Goal: Answer question/provide support: Share knowledge or assist other users

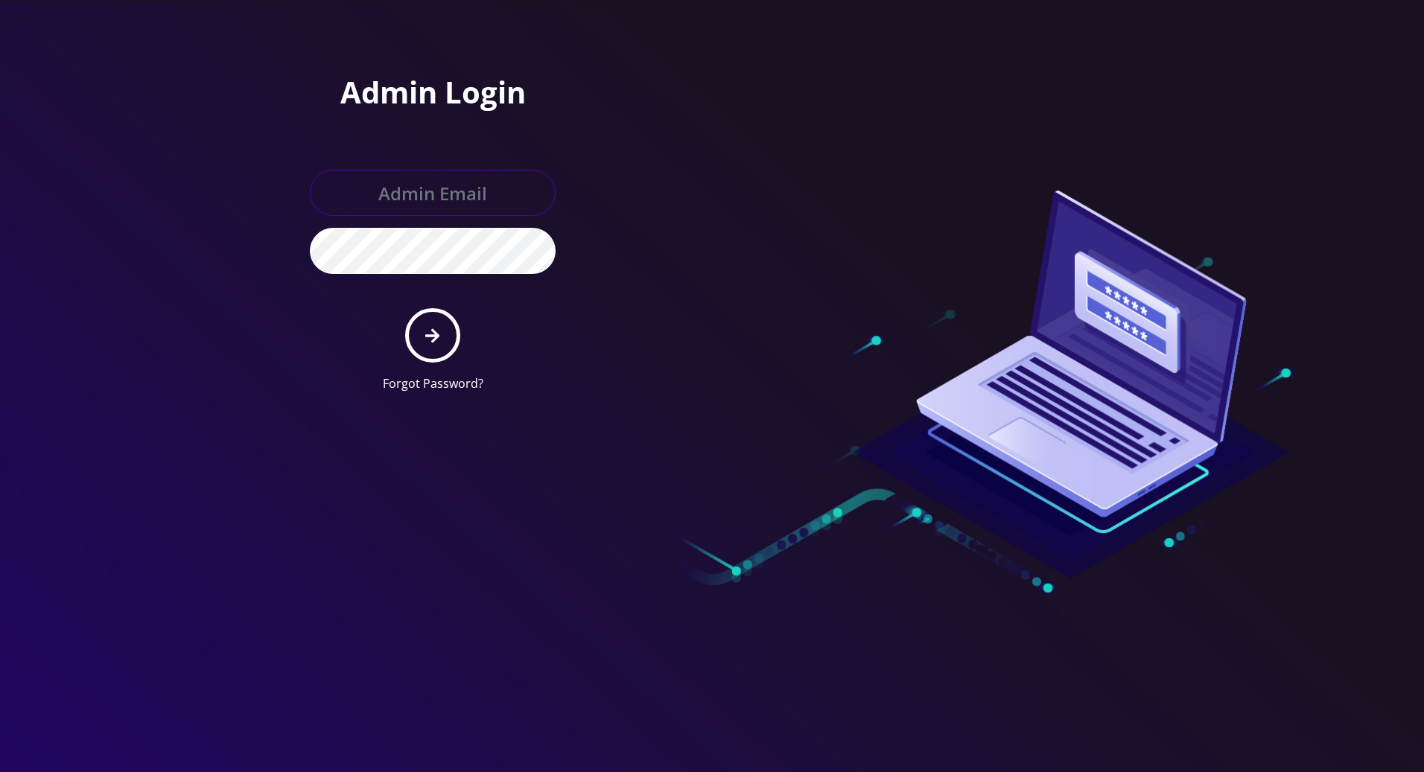
type input "[PERSON_NAME][EMAIL_ADDRESS][DOMAIN_NAME]"
click at [422, 331] on button "submit" at bounding box center [432, 335] width 54 height 54
type input "[PERSON_NAME][EMAIL_ADDRESS][DOMAIN_NAME]"
click at [447, 337] on button "submit" at bounding box center [432, 335] width 54 height 54
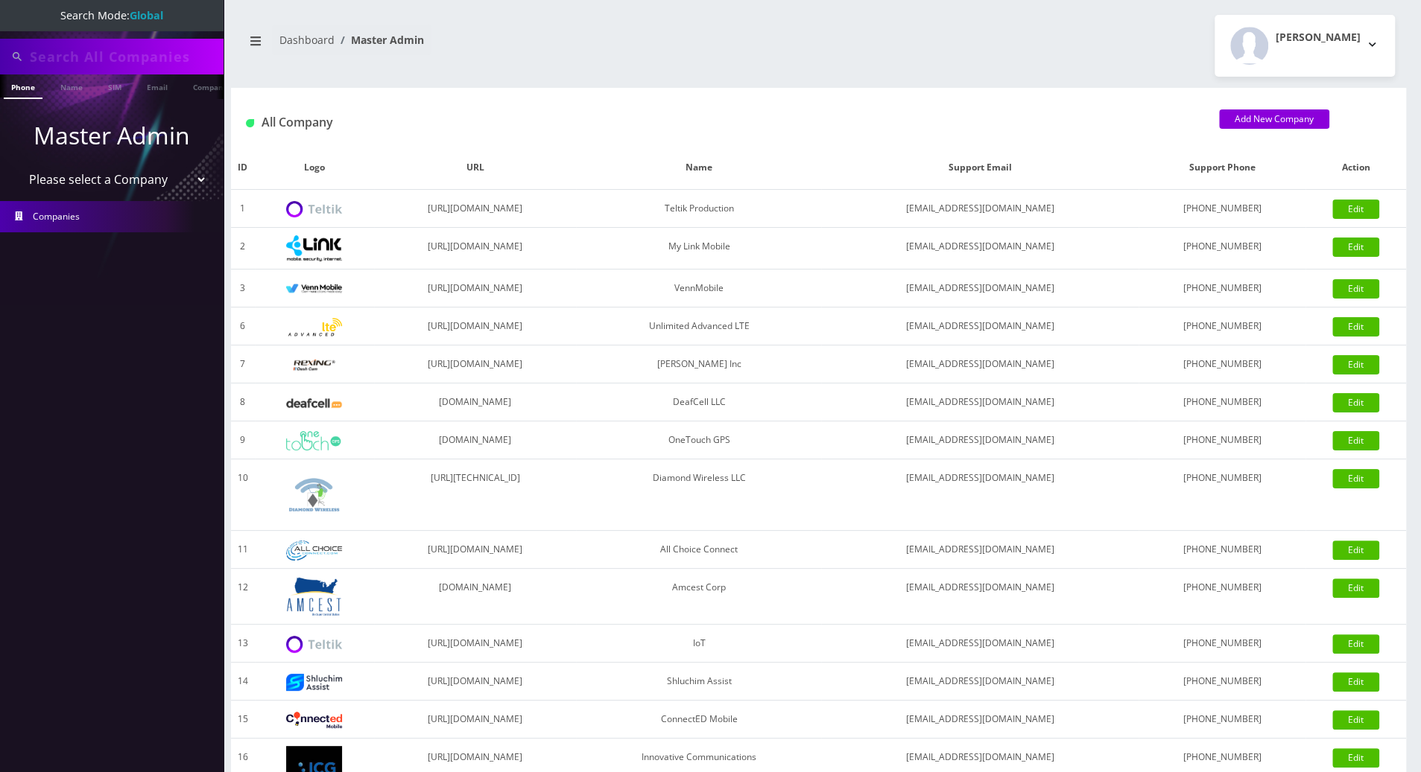
click at [136, 51] on input "text" at bounding box center [125, 56] width 190 height 28
paste input "6892957947"
type input "6892957947"
click at [28, 95] on link "Phone" at bounding box center [23, 86] width 39 height 25
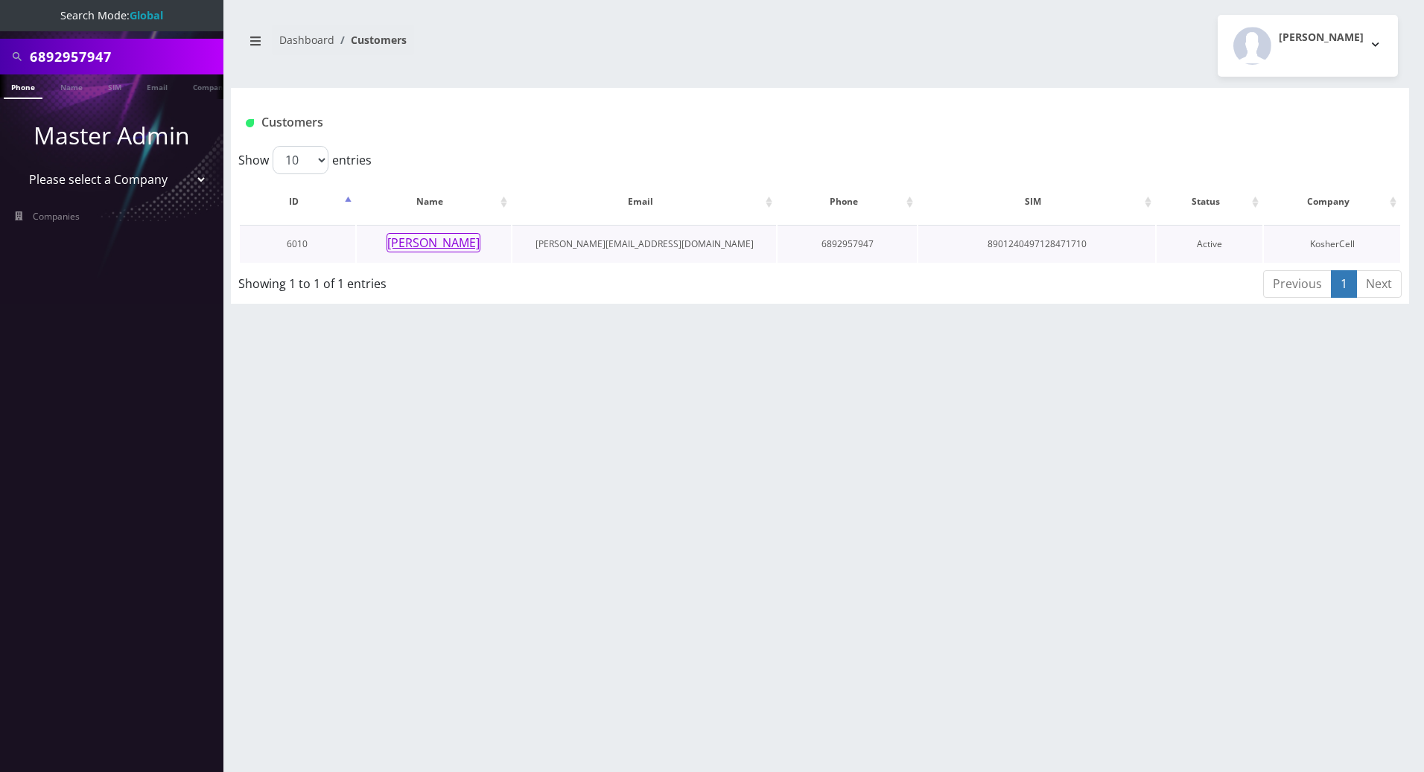
click at [417, 247] on button "Eli Samuel" at bounding box center [434, 242] width 94 height 19
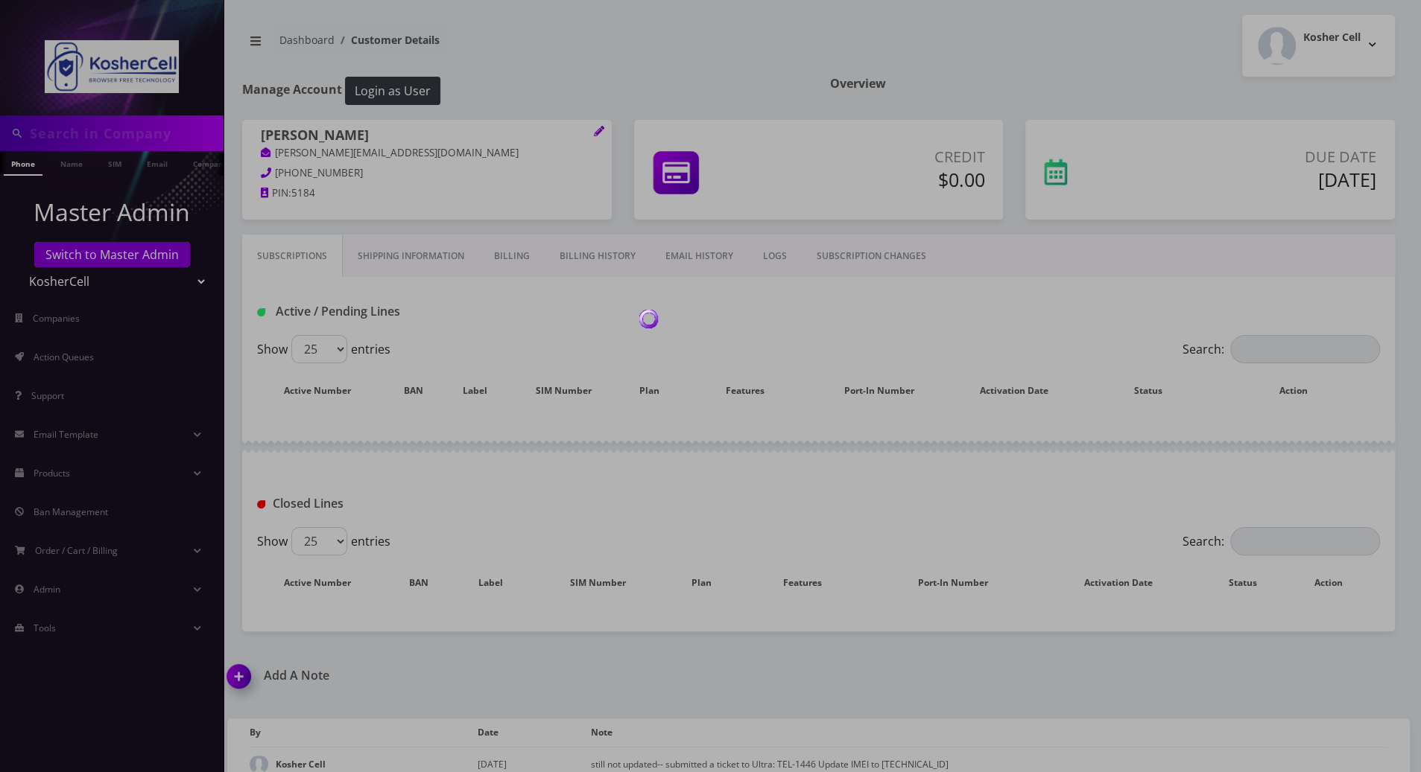
type input "6892957947"
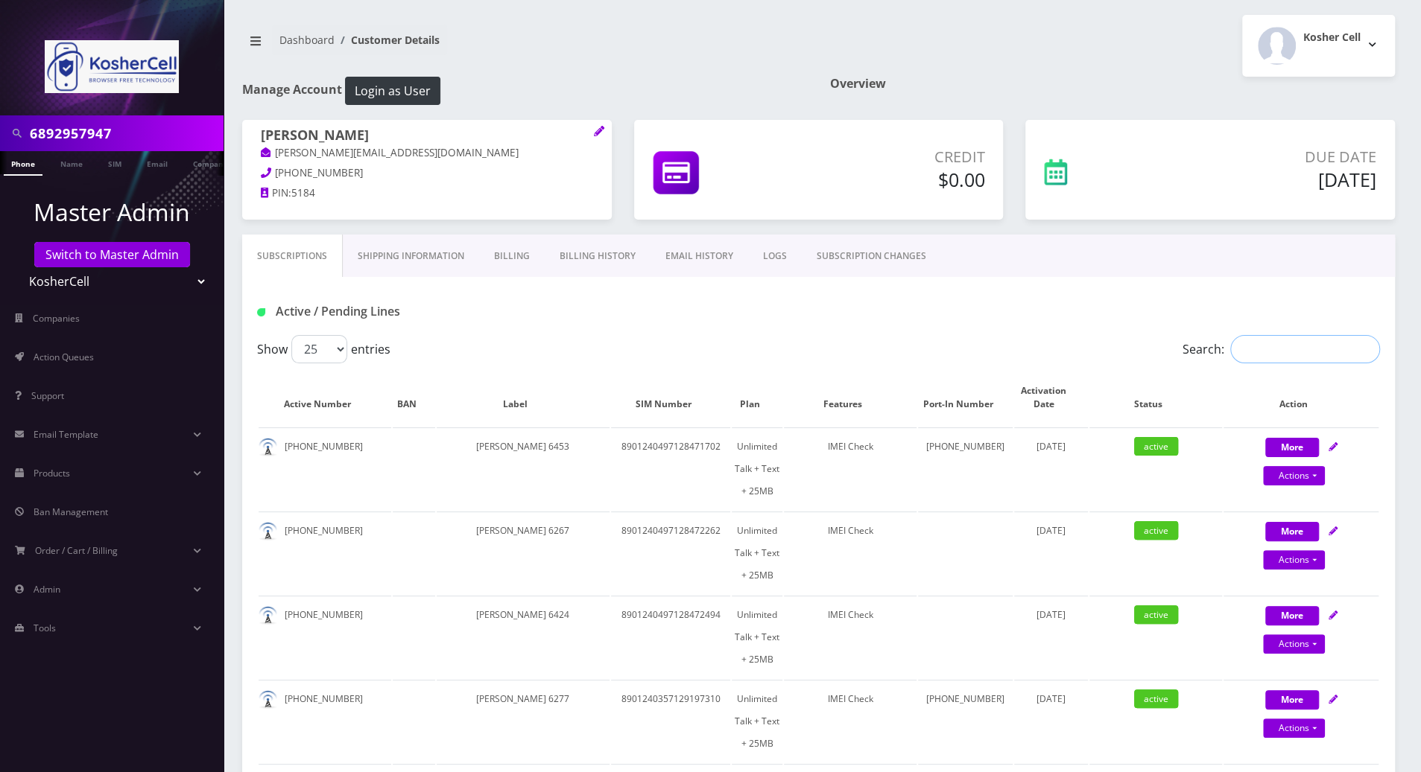
click at [1251, 355] on input "Search:" at bounding box center [1305, 349] width 150 height 28
paste input "6892957947"
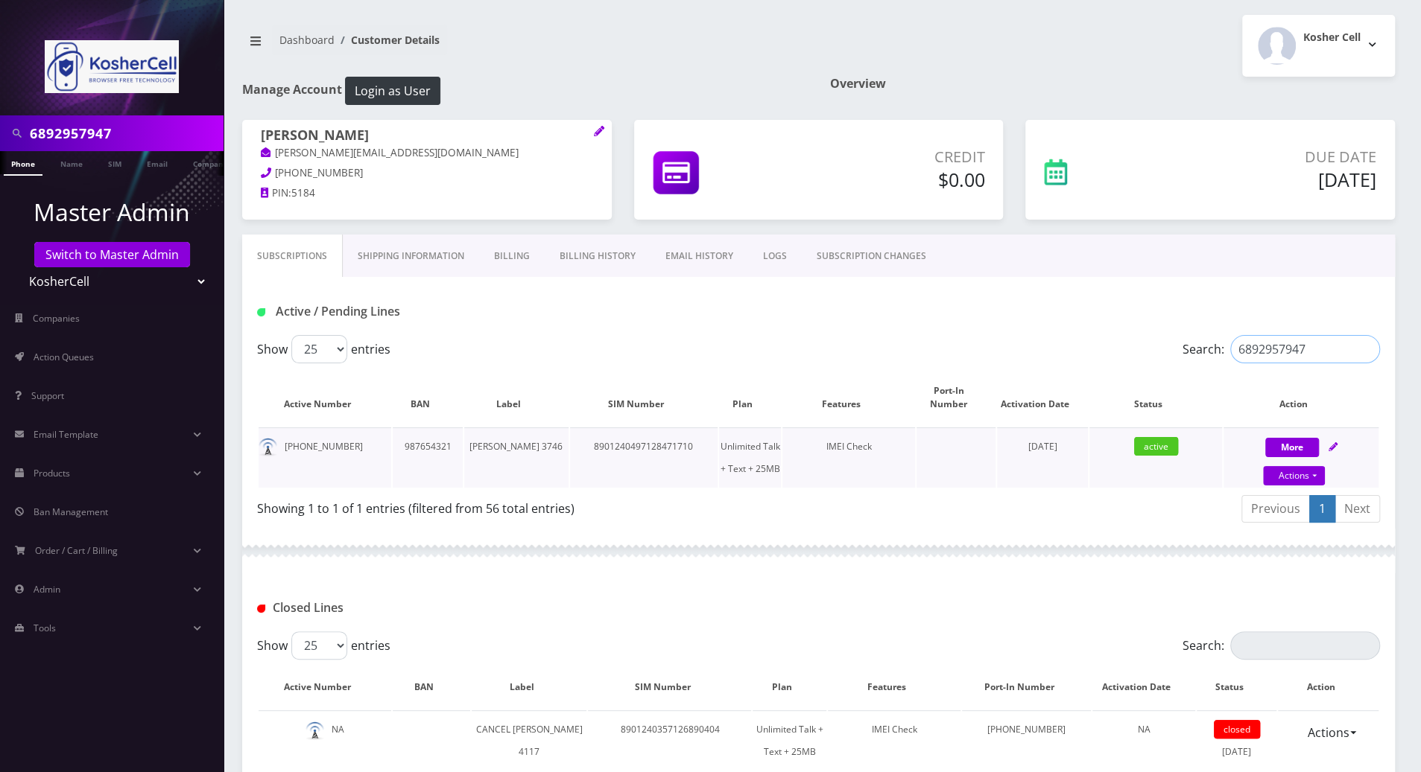
type input "6892957947"
click at [1333, 447] on icon at bounding box center [1332, 446] width 9 height 9
select select "244"
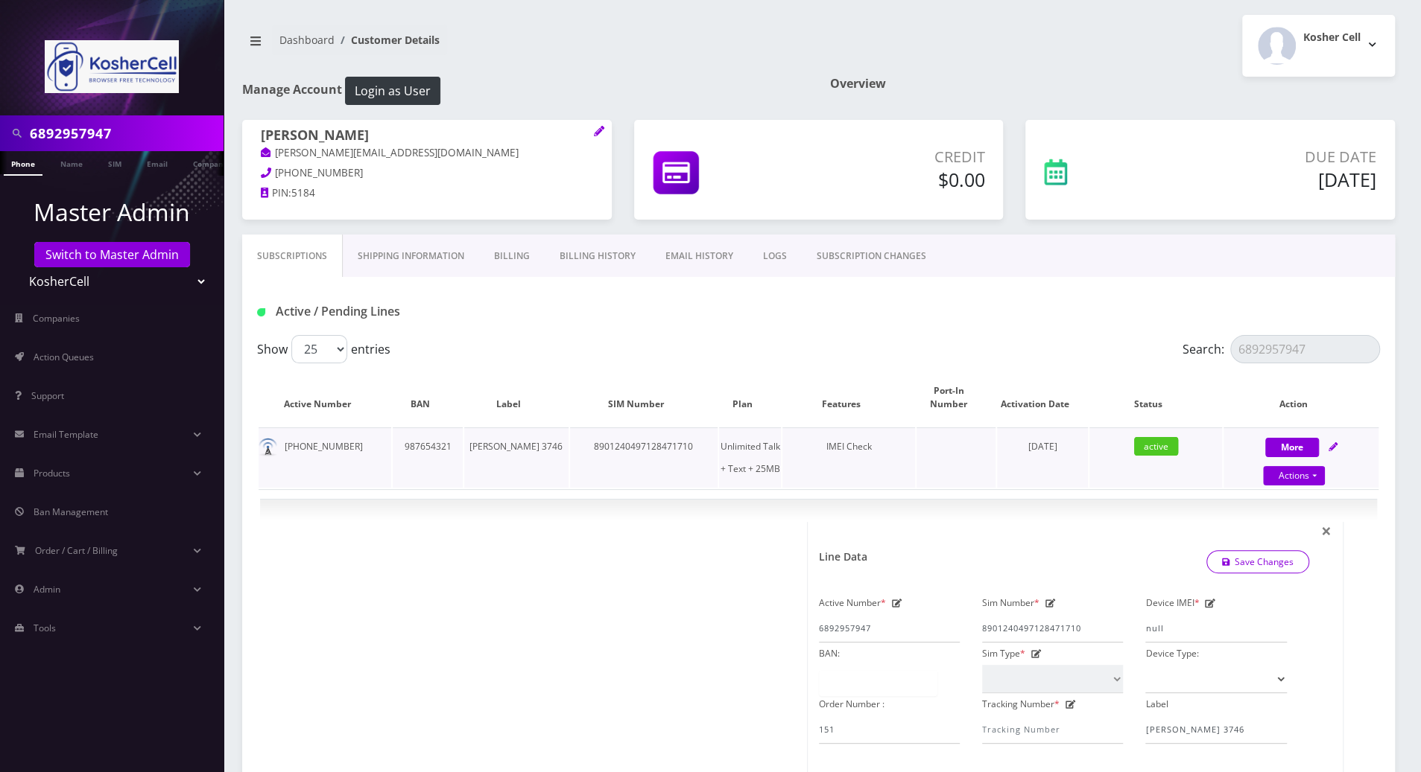
click at [1338, 442] on div "More Actions Suspend Close Unpause Swap Sim Confirm" at bounding box center [1300, 458] width 155 height 45
select select "244"
click at [624, 331] on div "Active / Pending Lines" at bounding box center [818, 306] width 1152 height 58
click at [50, 689] on nav "6892957947 Phone Name SIM Email Company Customer Master Admin Switch to Master …" at bounding box center [111, 386] width 223 height 772
click at [1187, 288] on div "Active / Pending Lines" at bounding box center [818, 306] width 1152 height 58
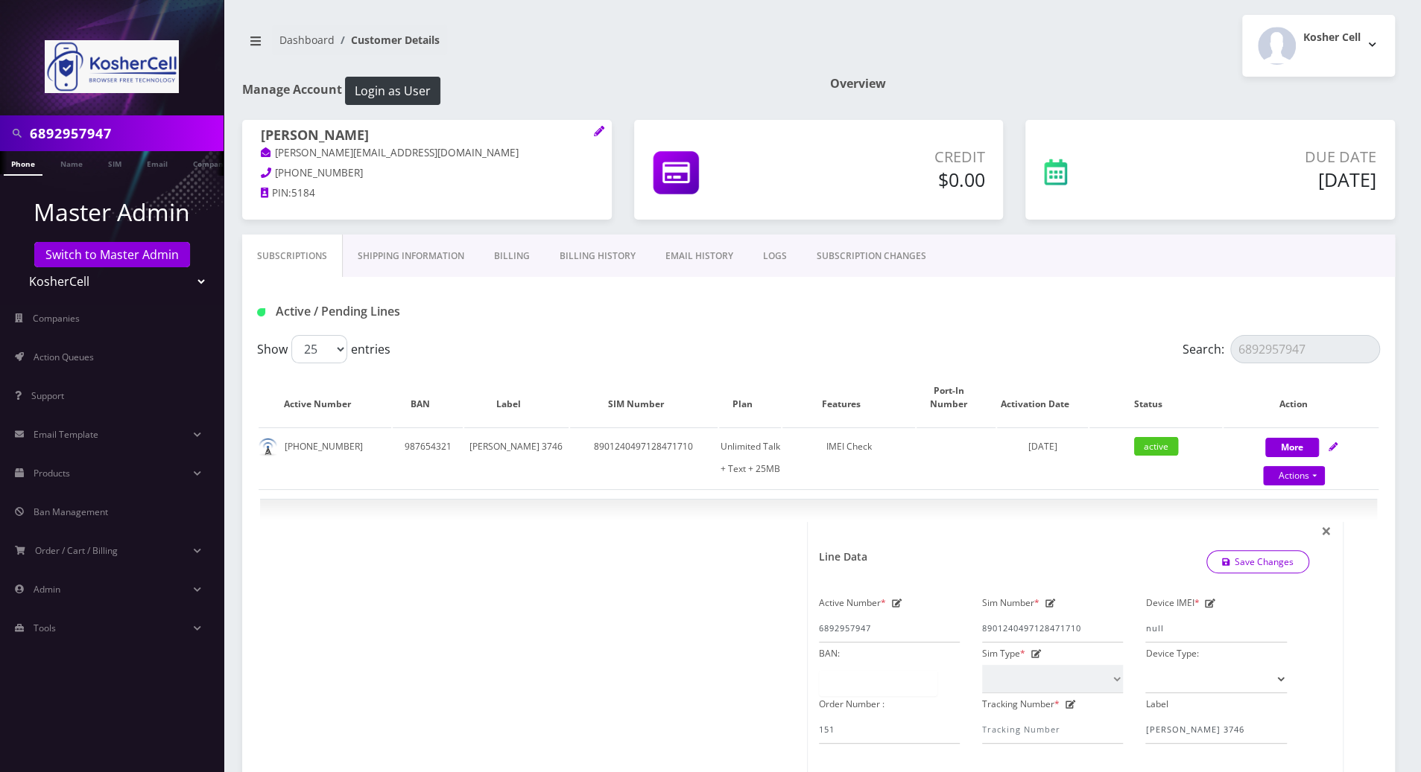
click at [49, 676] on nav "6892957947 Phone Name SIM Email Company Customer Master Admin Switch to Master …" at bounding box center [111, 386] width 223 height 772
click at [1199, 294] on div "Active / Pending Lines" at bounding box center [818, 306] width 1152 height 58
click at [51, 720] on nav "6892957947 Phone Name SIM Email Company Customer Master Admin Switch to Master …" at bounding box center [111, 386] width 223 height 772
click at [39, 679] on nav "6892957947 Phone Name SIM Email Company Customer Master Admin Switch to Master …" at bounding box center [111, 386] width 223 height 772
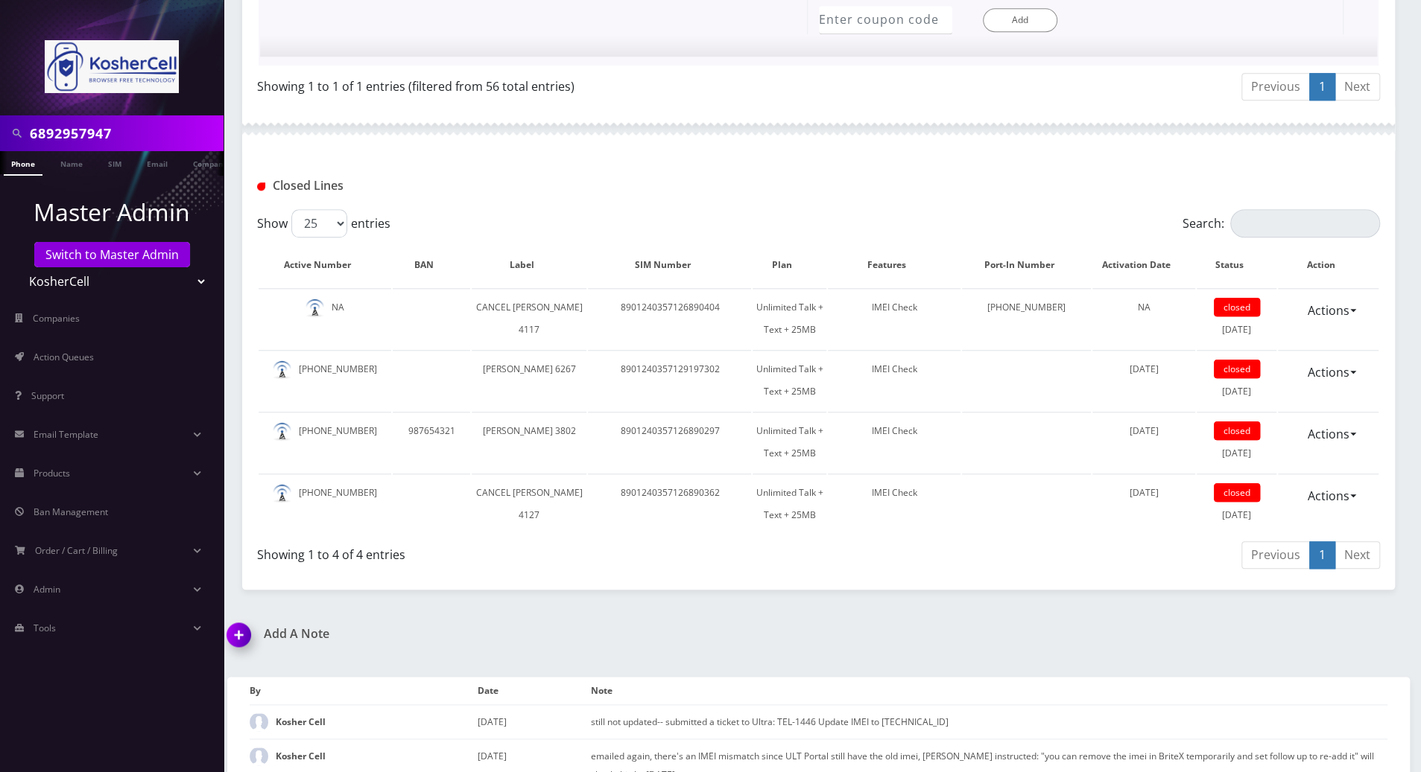
scroll to position [1390, 0]
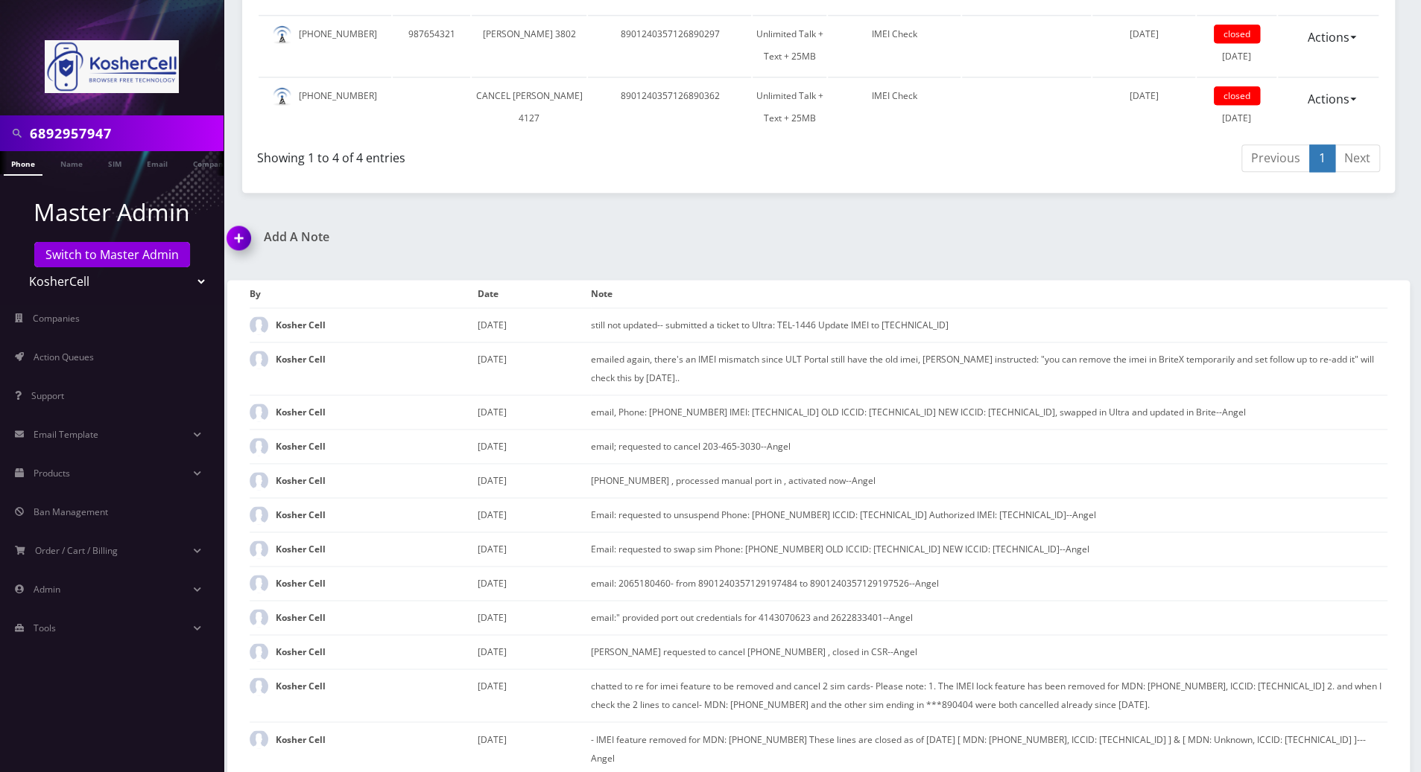
click at [237, 234] on img at bounding box center [242, 243] width 44 height 44
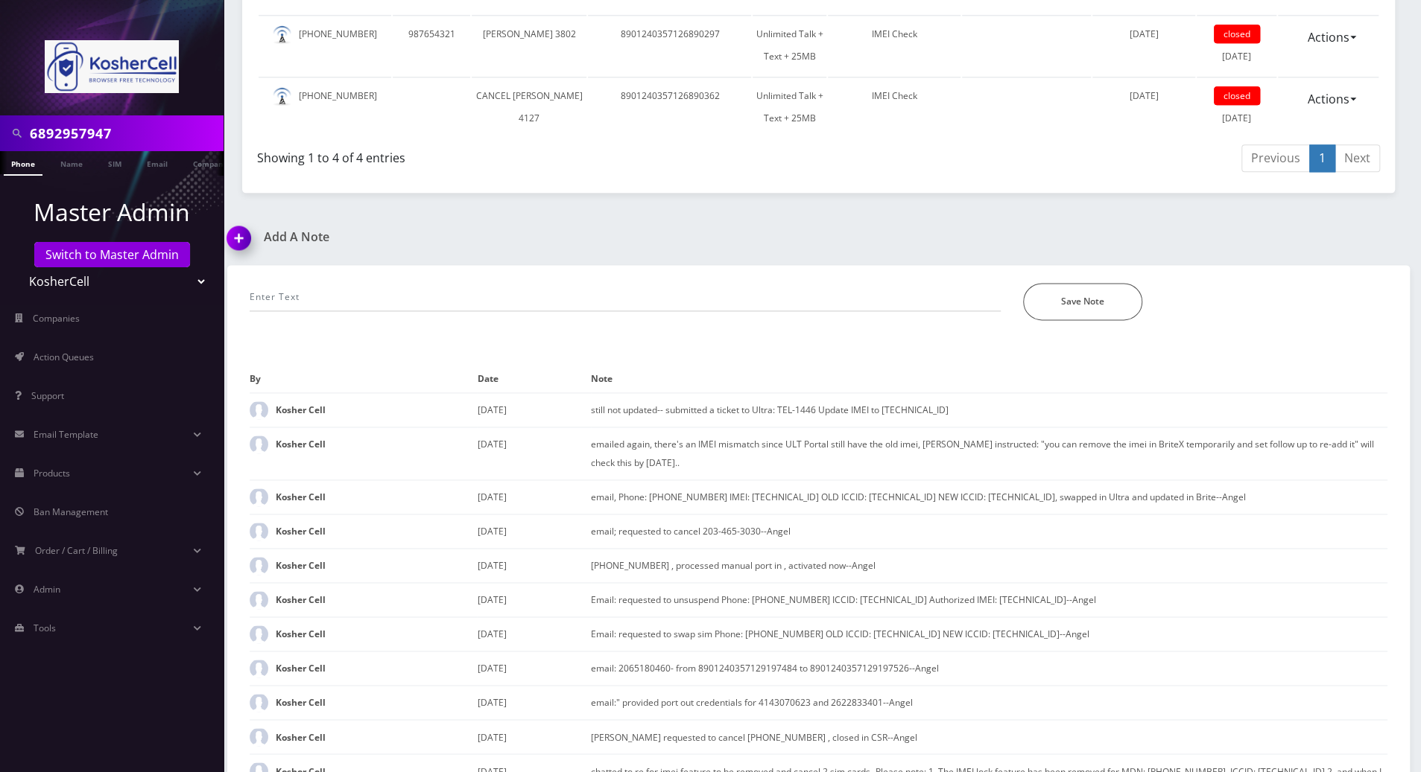
scroll to position [1652, 0]
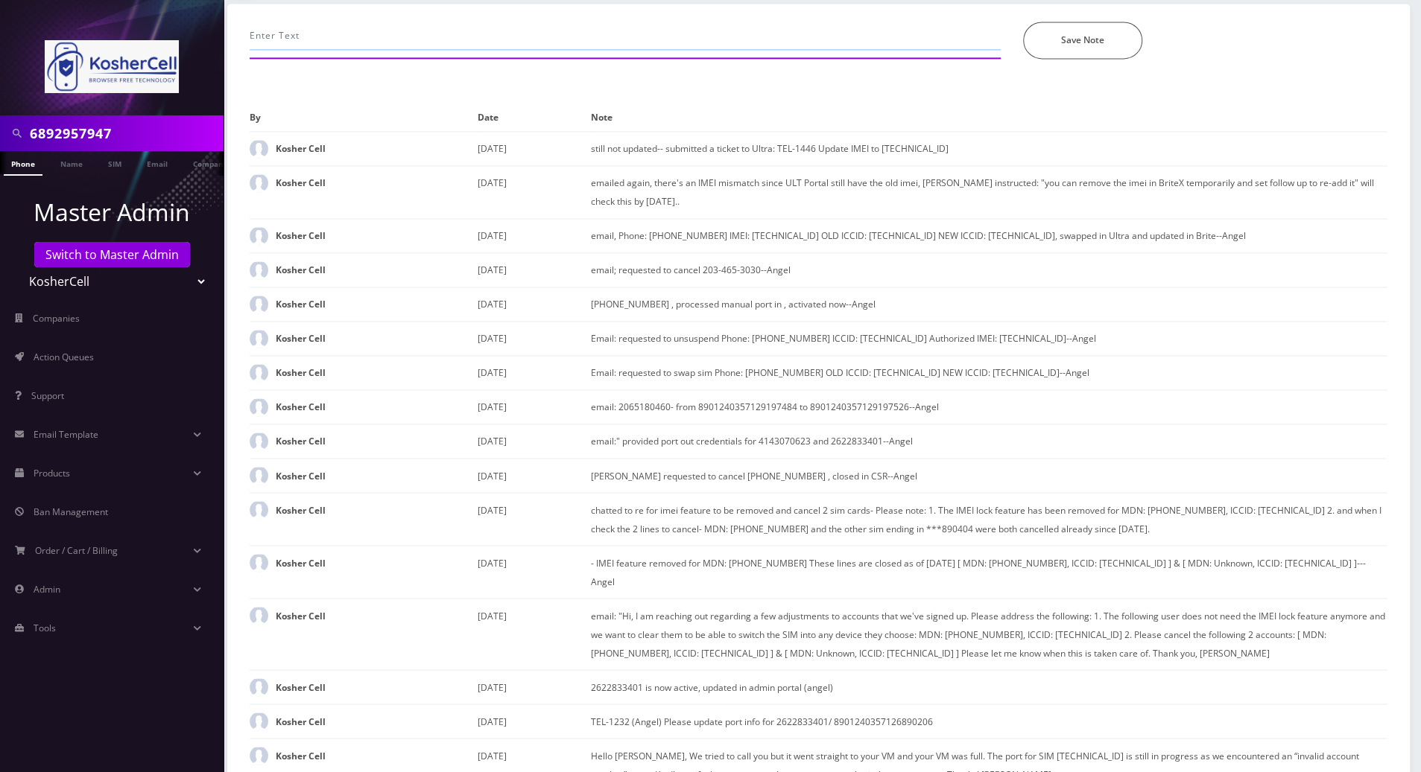
click at [454, 26] on input "text" at bounding box center [625, 36] width 751 height 28
paste input "Please advise the customer to: Remove the SIM card from the device Reboot the d…"
type input "TEL 1446: replied: Please advise the customer to: Remove the SIM card from the …"
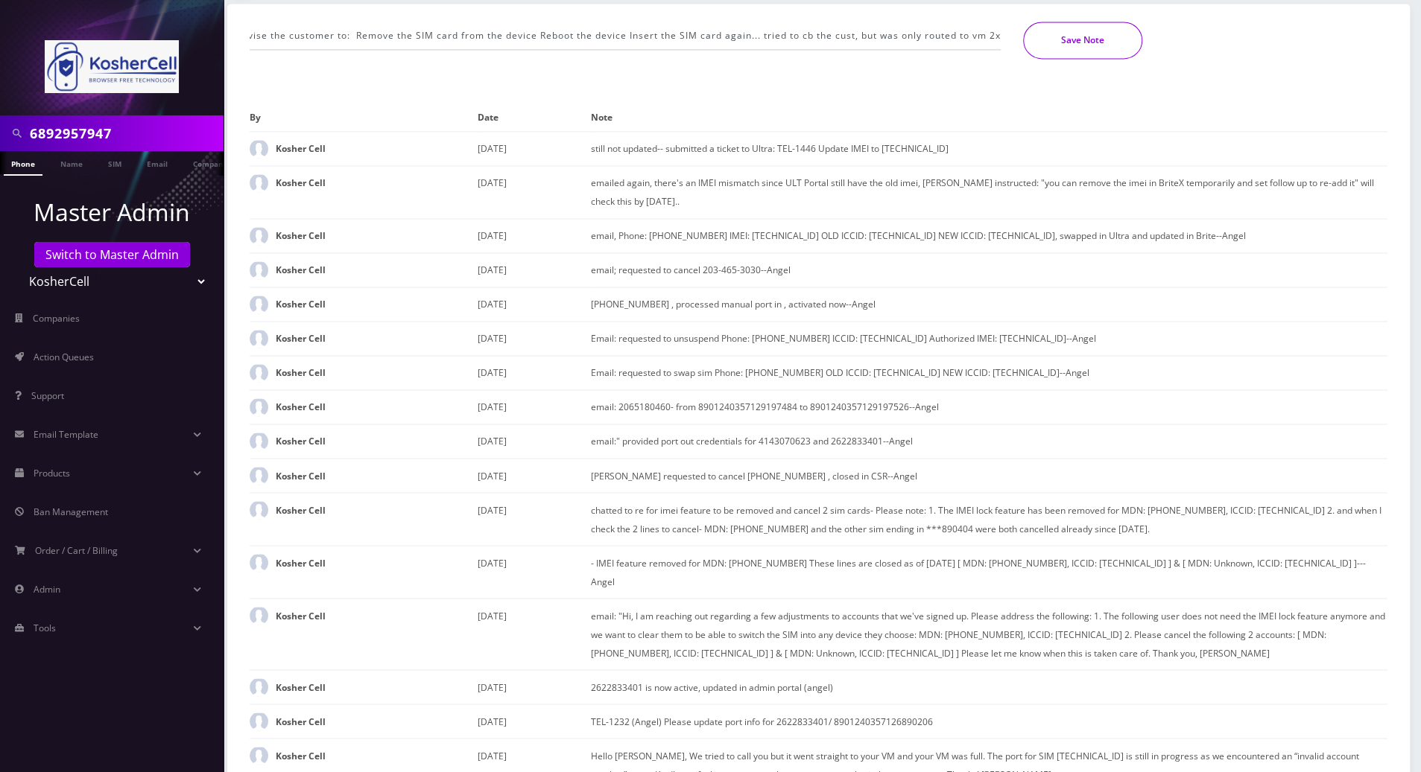
click at [1053, 39] on button "Save Note" at bounding box center [1082, 40] width 119 height 37
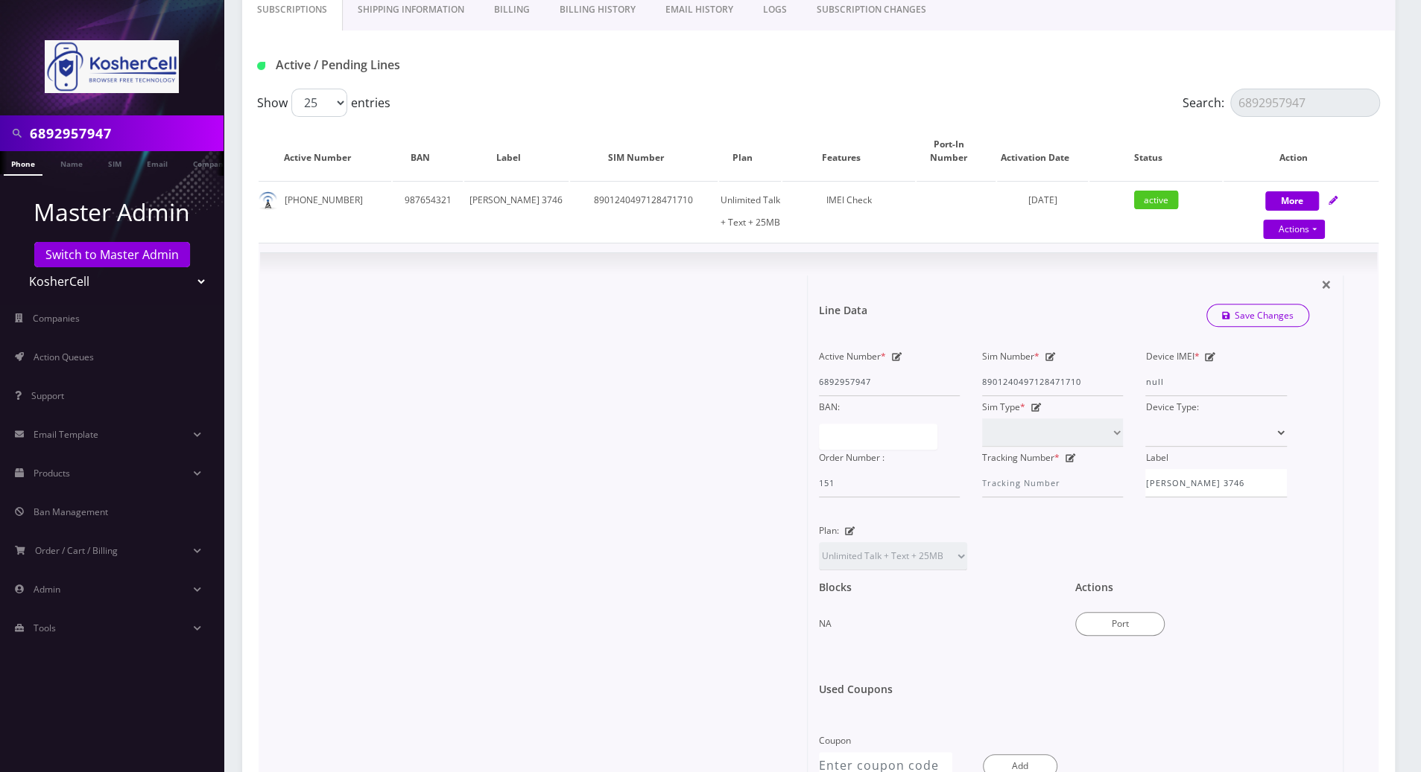
scroll to position [77, 0]
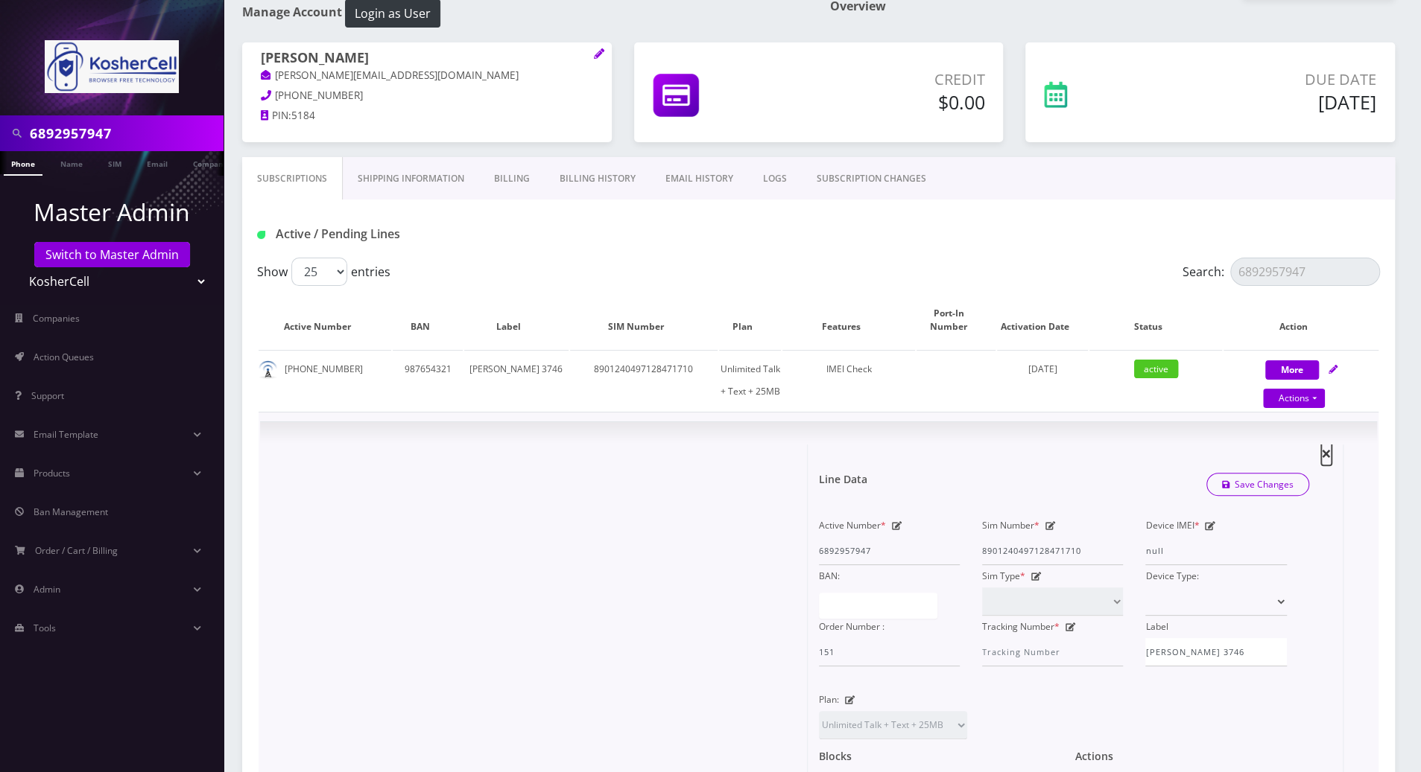
click at [1324, 450] on span "×" at bounding box center [1326, 453] width 10 height 25
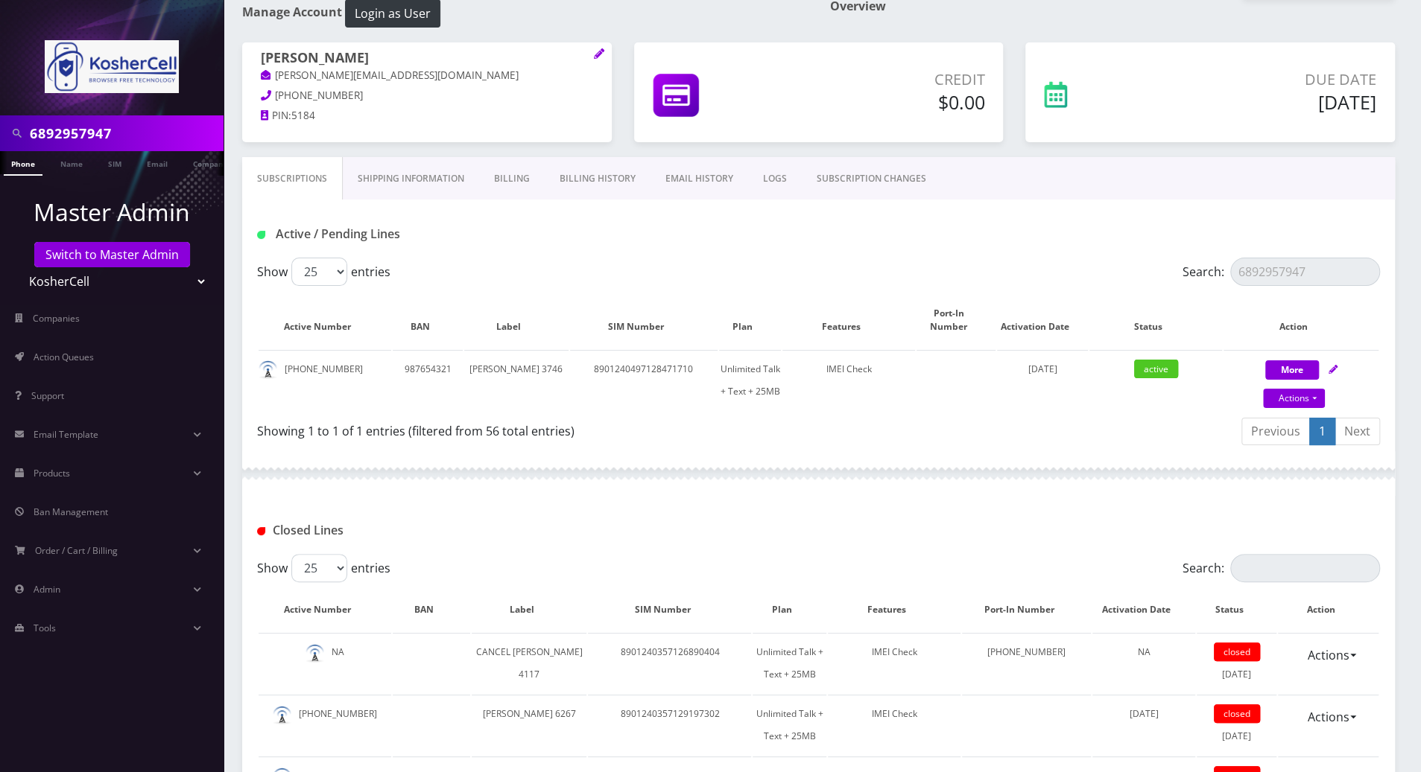
click at [42, 664] on nav "6892957947 Phone Name SIM Email Company Customer Master Admin Switch to Master …" at bounding box center [111, 386] width 223 height 772
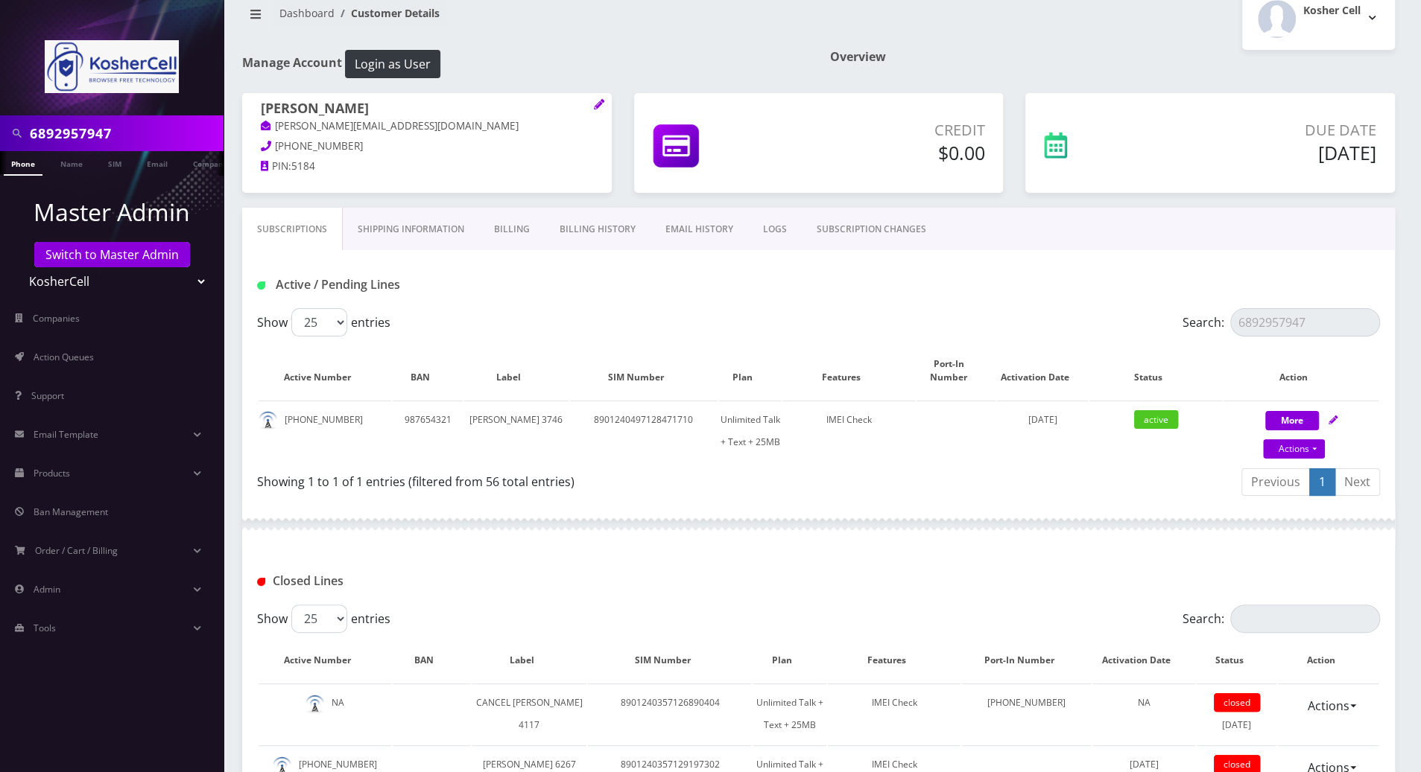
scroll to position [0, 0]
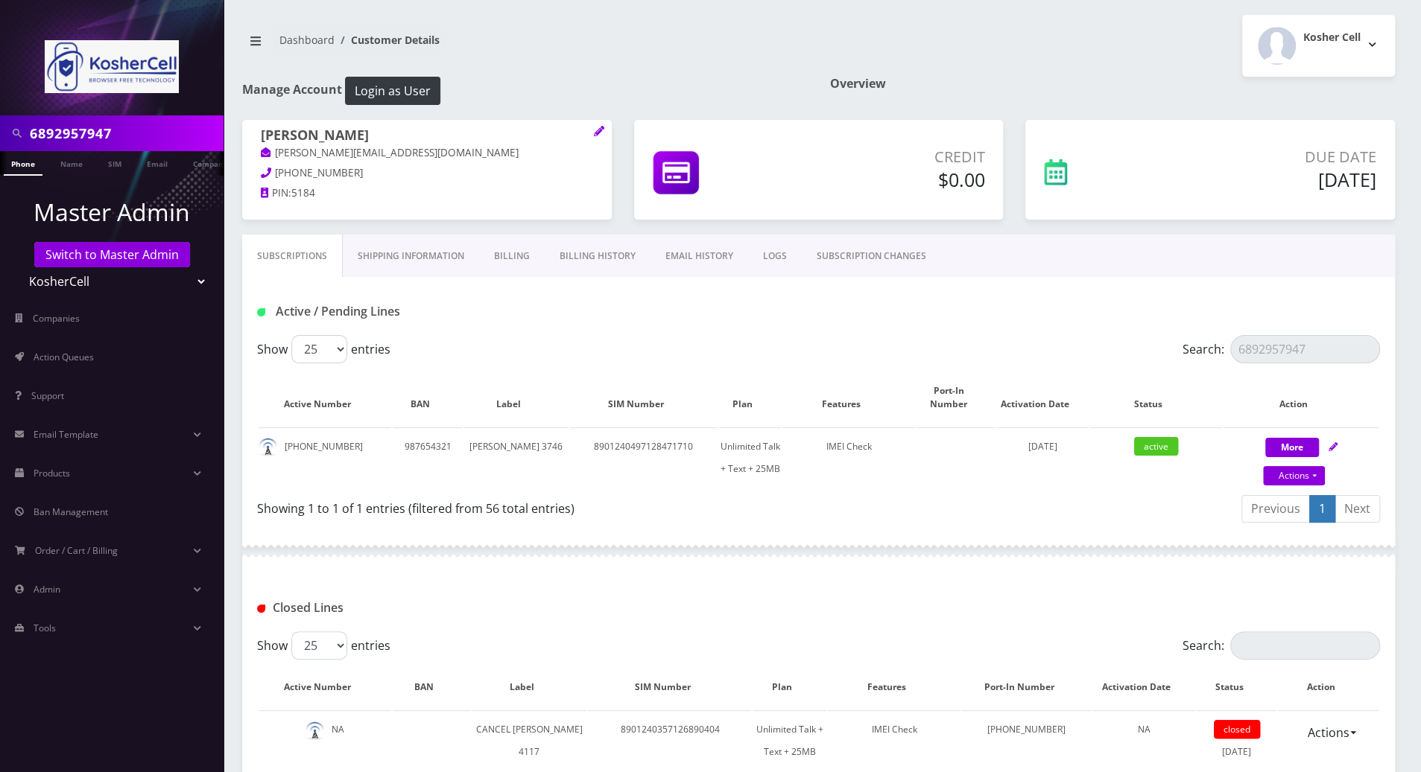
click at [30, 687] on nav "6892957947 Phone Name SIM Email Company Customer Master Admin Switch to Master …" at bounding box center [111, 386] width 223 height 772
